Goal: Task Accomplishment & Management: Use online tool/utility

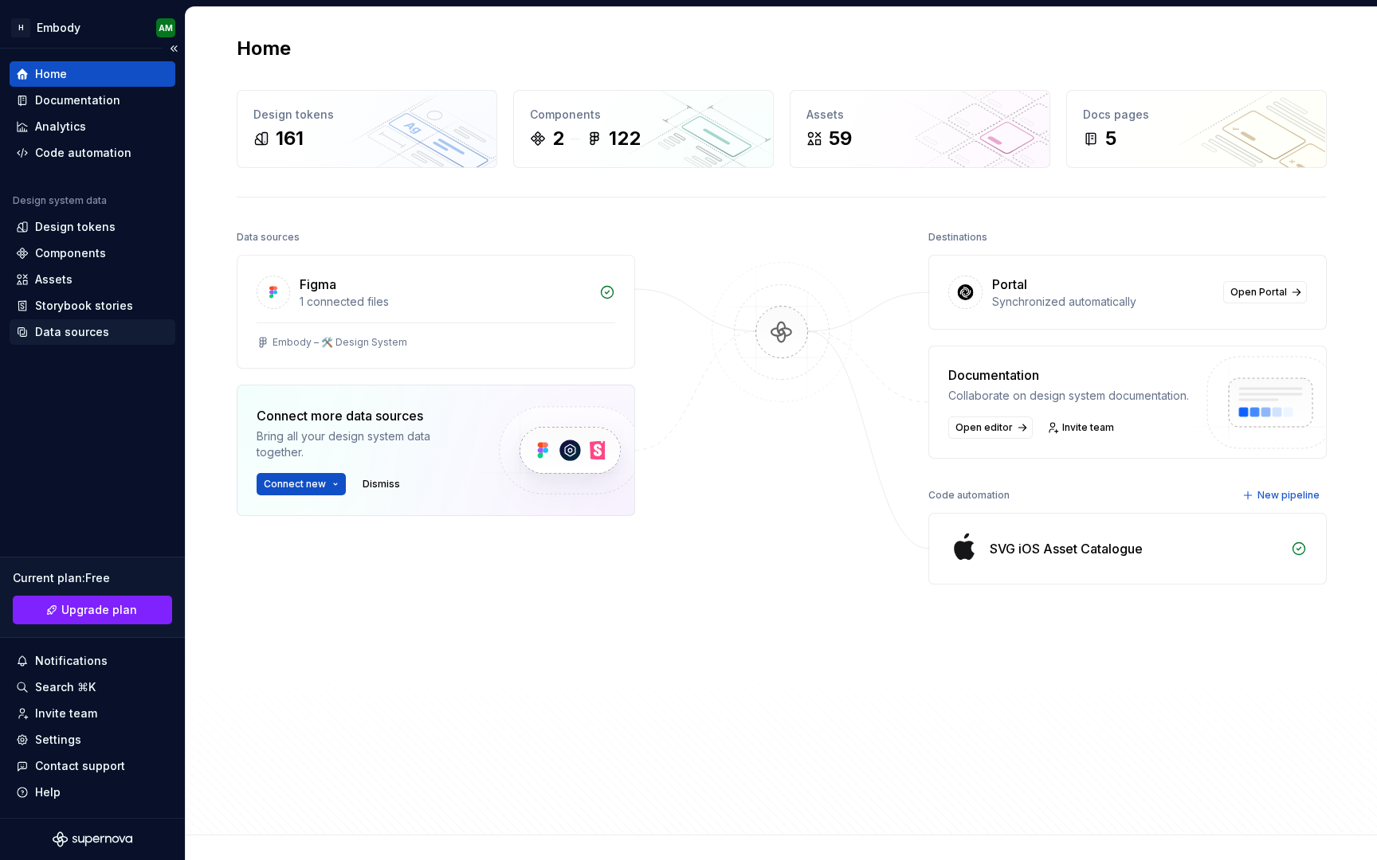
click at [92, 339] on div "Data sources" at bounding box center [72, 332] width 74 height 16
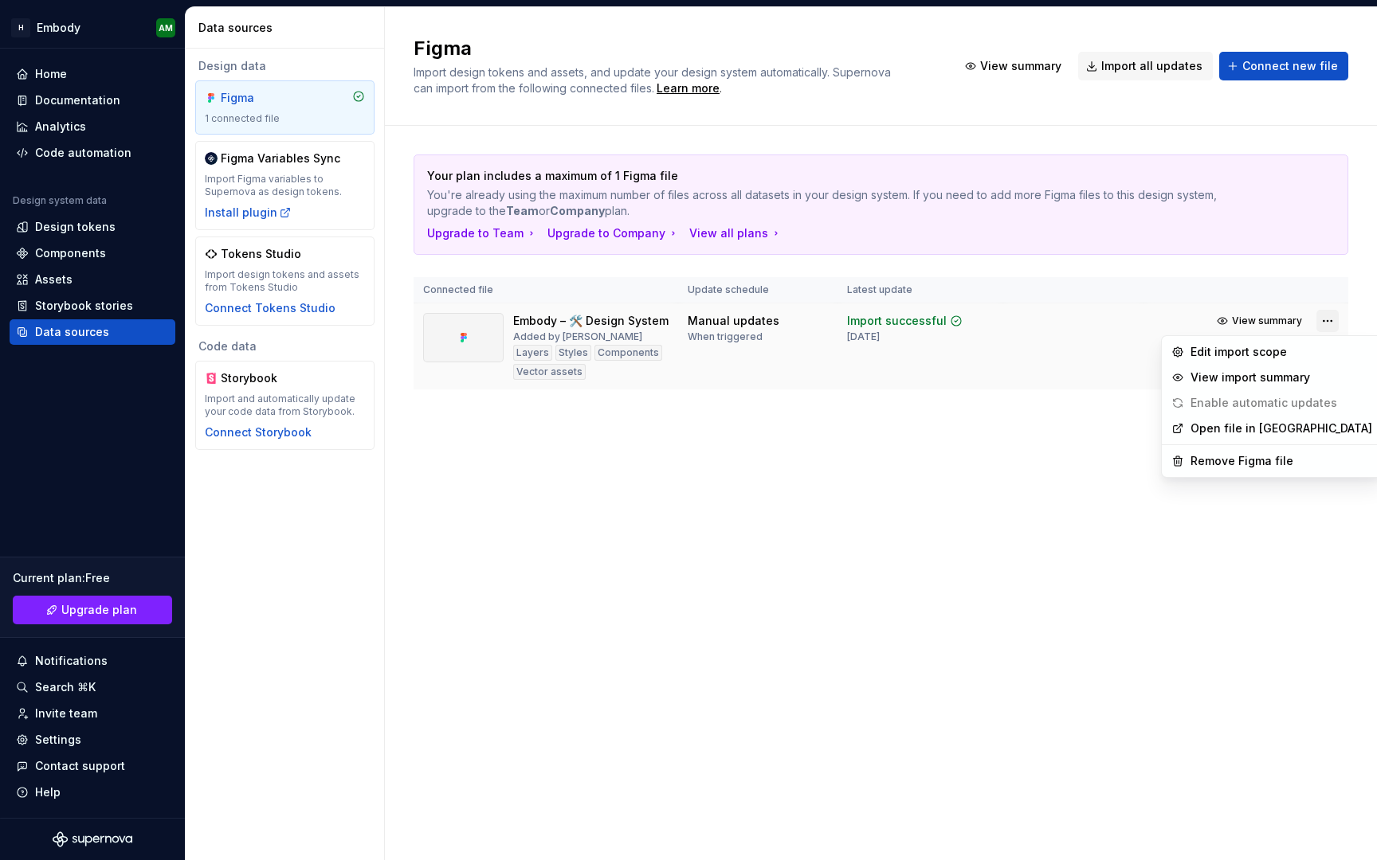
click at [1327, 323] on html "H Embody AM Home Documentation Analytics Code automation Design system data Des…" at bounding box center [688, 430] width 1377 height 860
click at [1253, 460] on div "Remove Figma file" at bounding box center [1281, 461] width 182 height 16
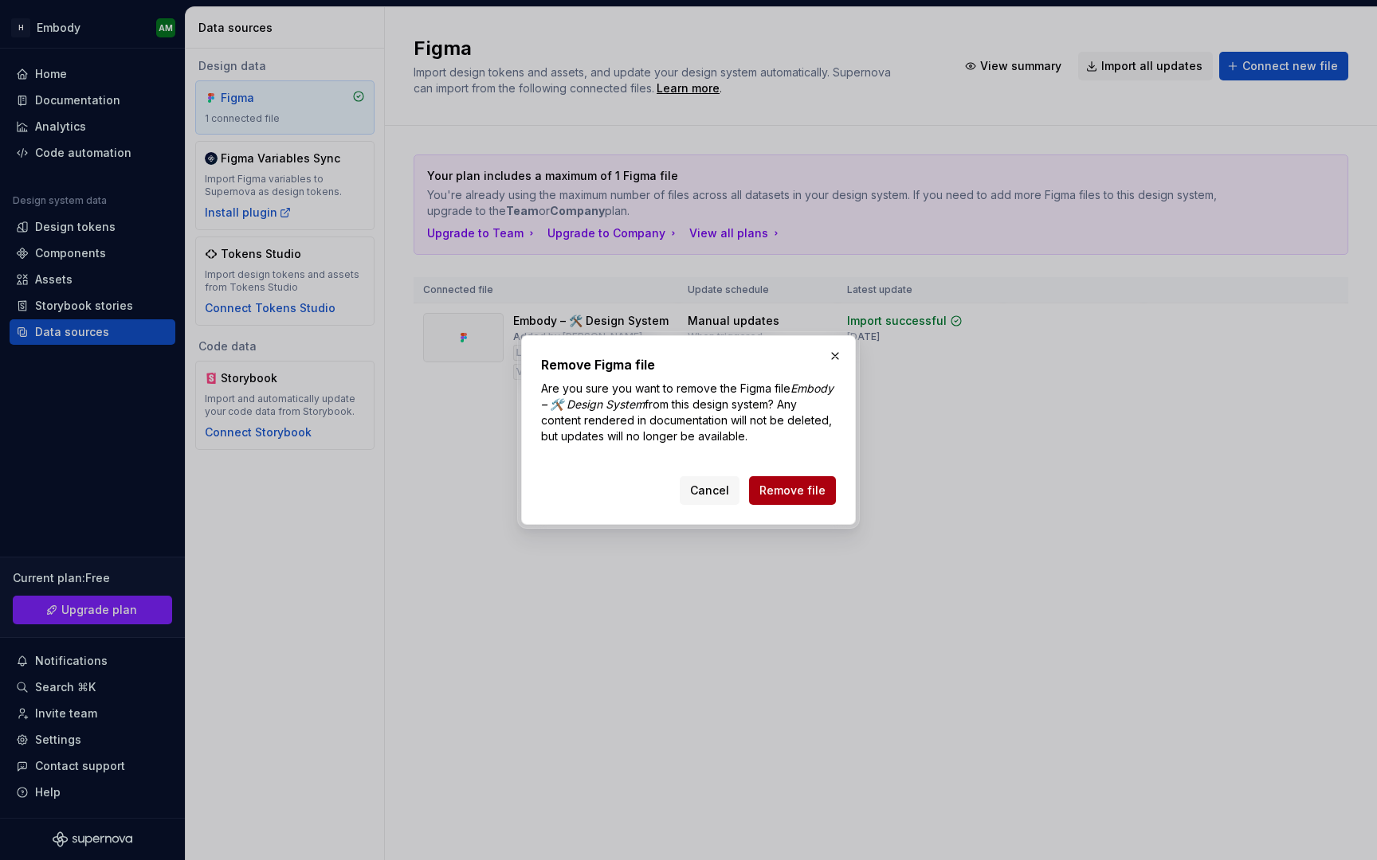
click at [805, 491] on span "Remove file" at bounding box center [792, 491] width 66 height 16
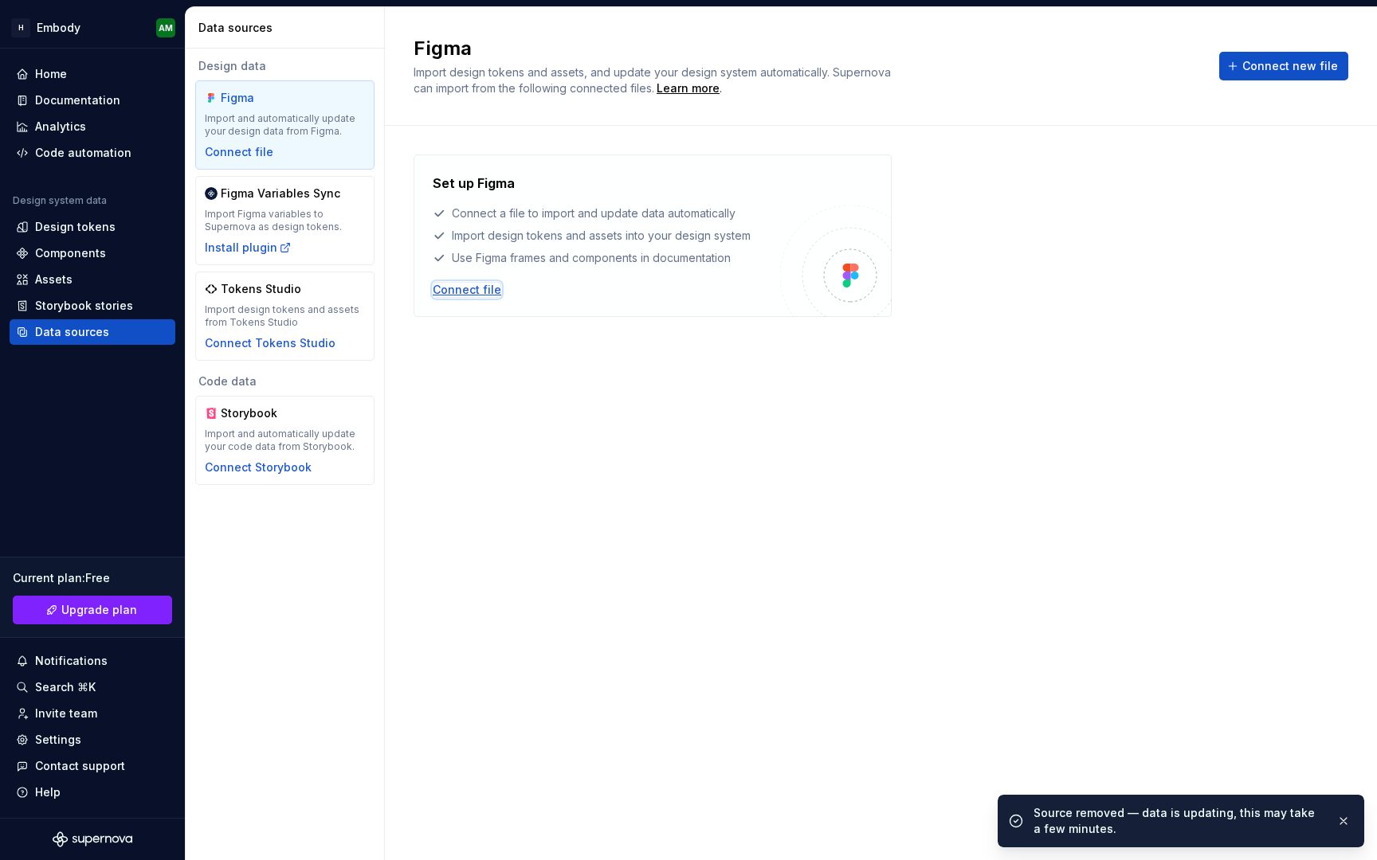
click at [479, 292] on div "Connect file" at bounding box center [467, 290] width 69 height 16
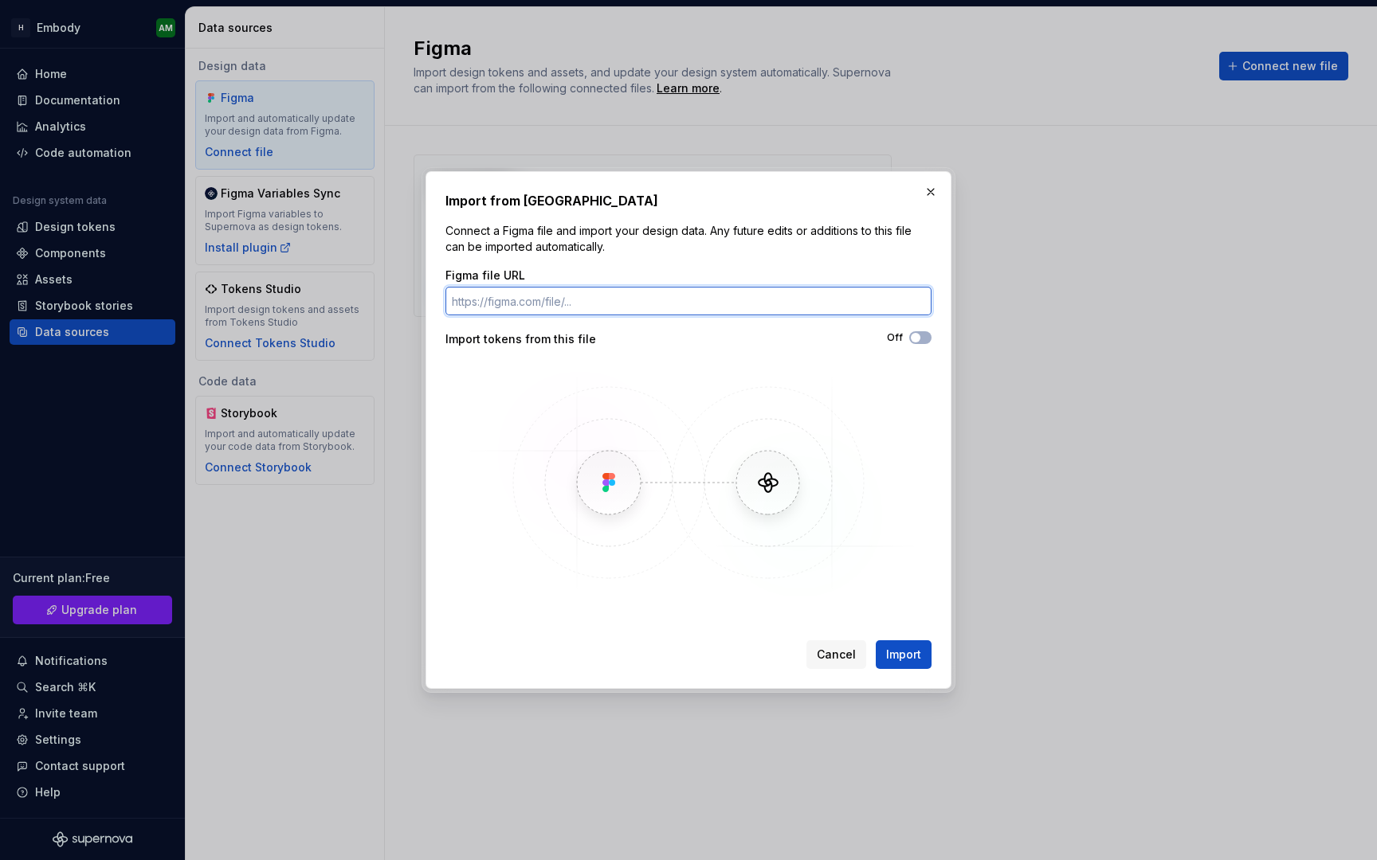
paste input "[URL][DOMAIN_NAME]"
type input "[URL][DOMAIN_NAME]"
click at [903, 652] on span "Import" at bounding box center [903, 655] width 35 height 16
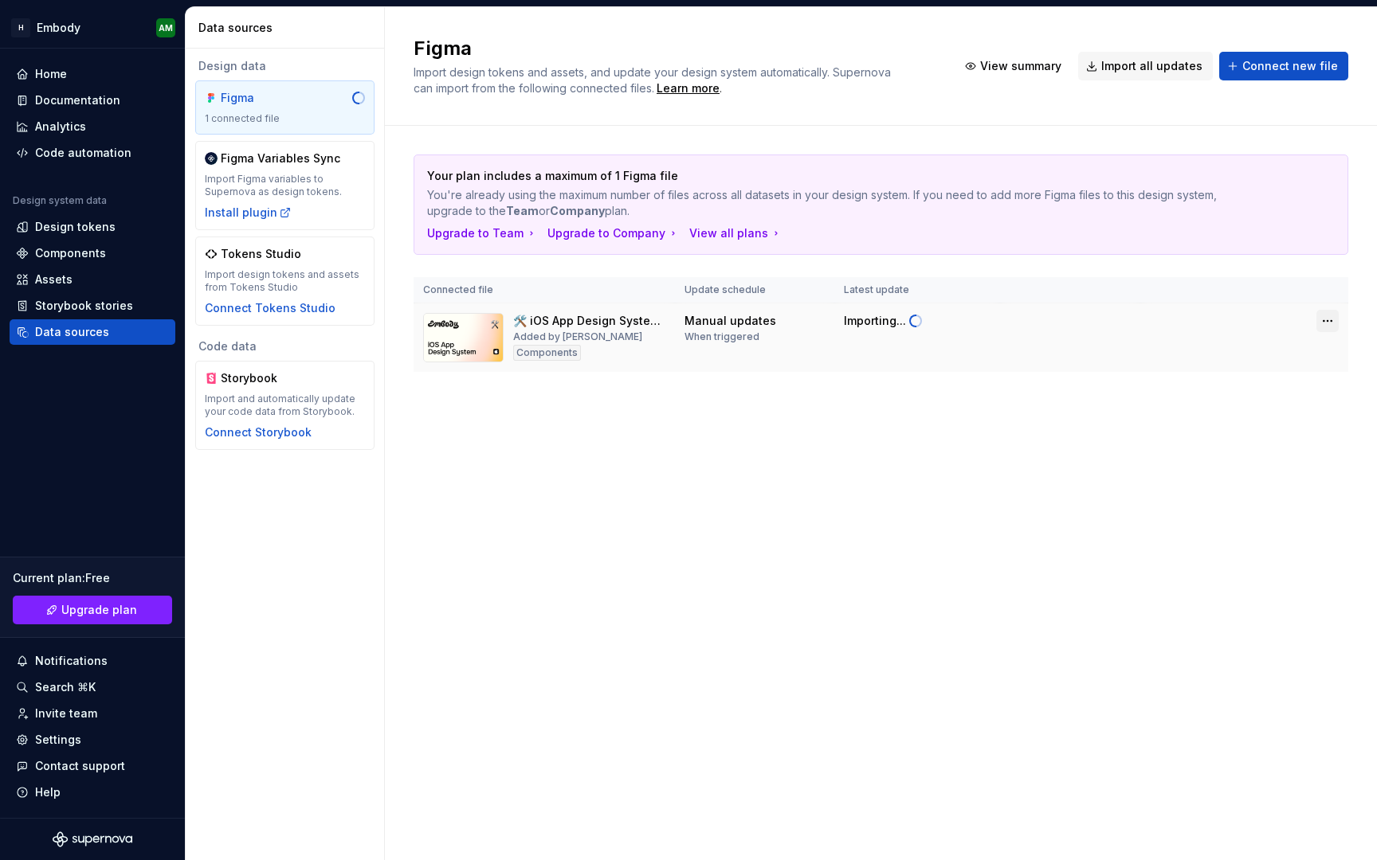
click at [1330, 322] on html "H Embody AM Home Documentation Analytics Code automation Design system data Des…" at bounding box center [688, 430] width 1377 height 860
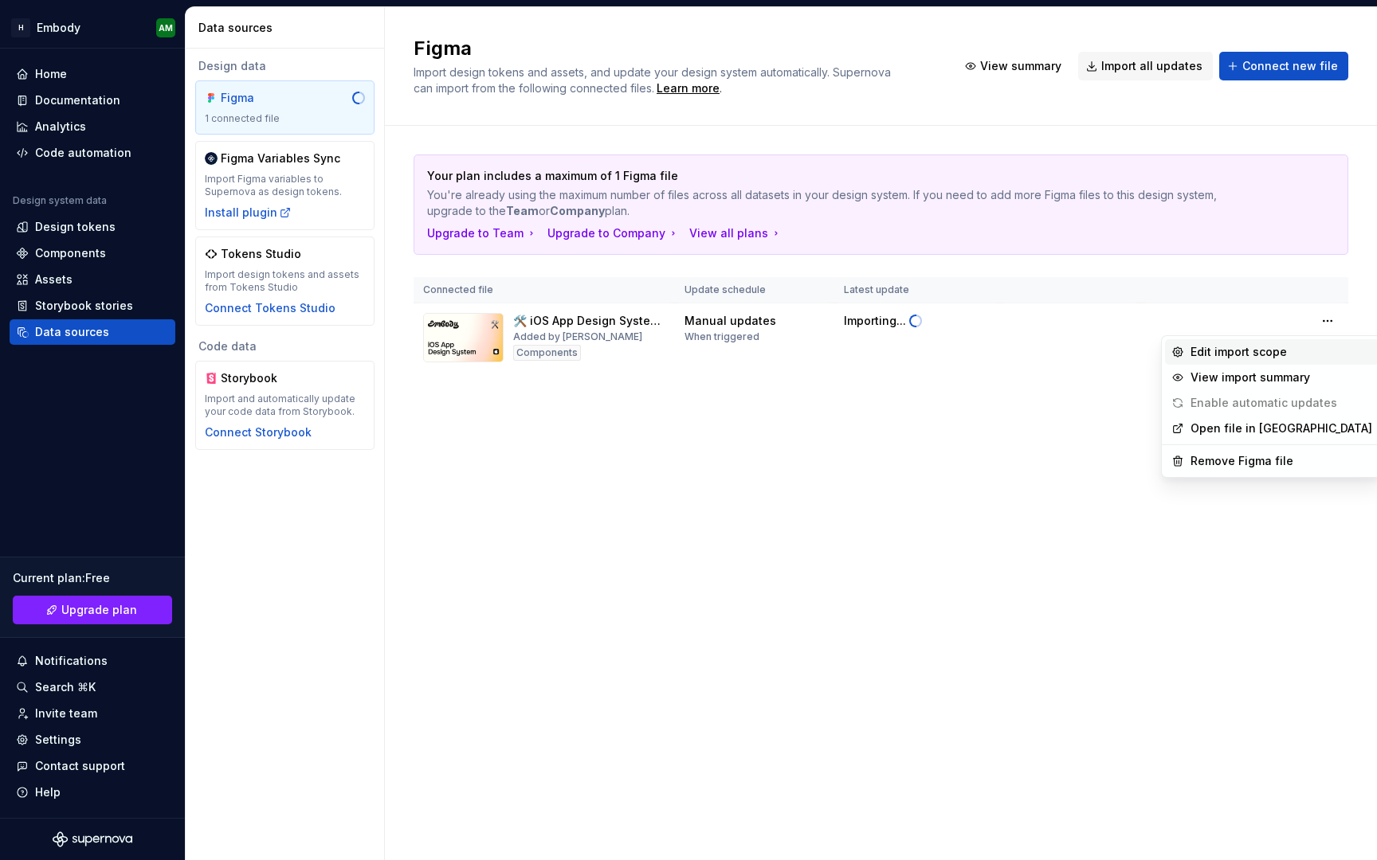
click at [1306, 347] on div "Edit import scope" at bounding box center [1281, 352] width 182 height 16
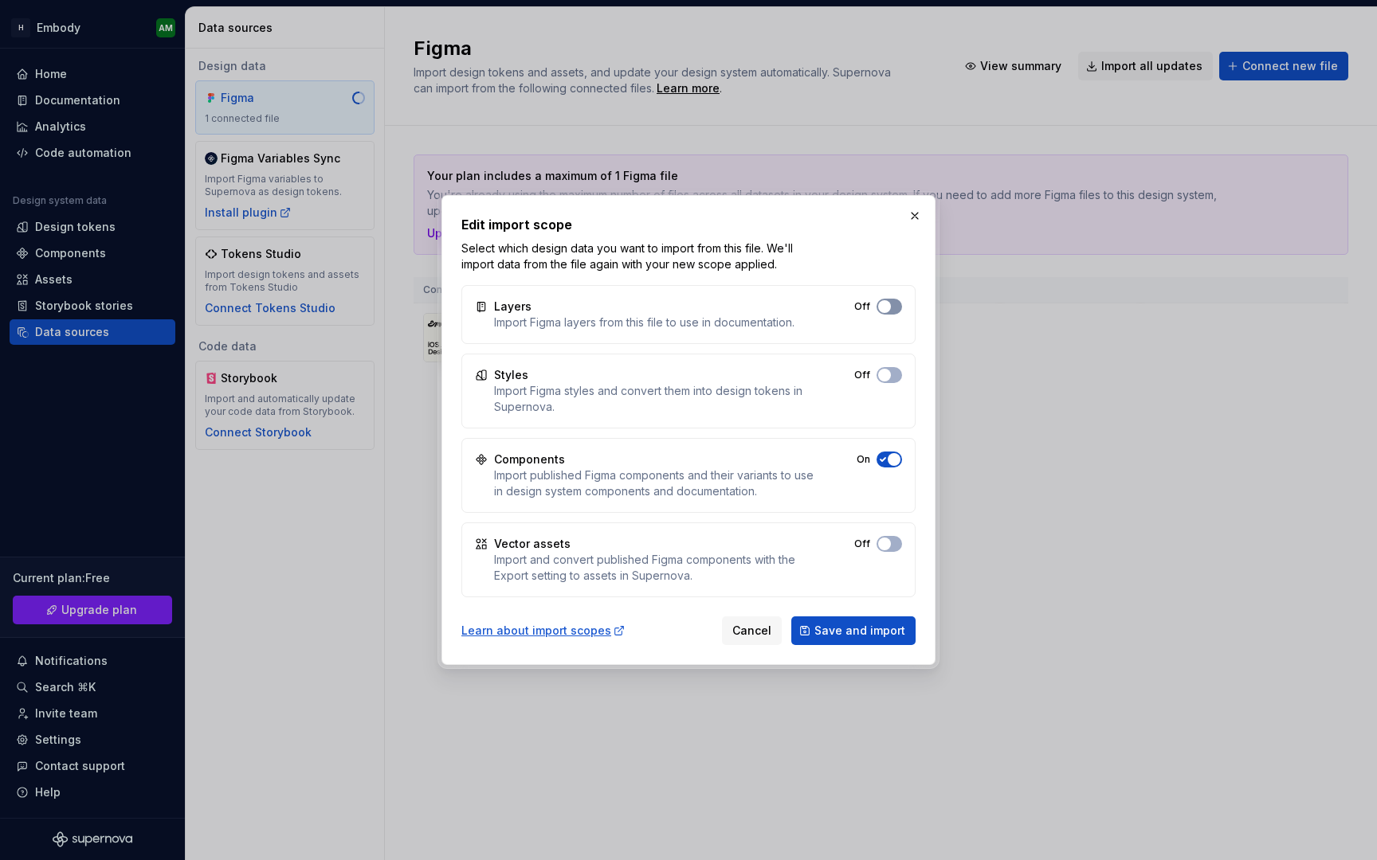
click at [888, 312] on button "Off" at bounding box center [888, 307] width 25 height 16
click at [892, 368] on button "Off" at bounding box center [888, 375] width 25 height 16
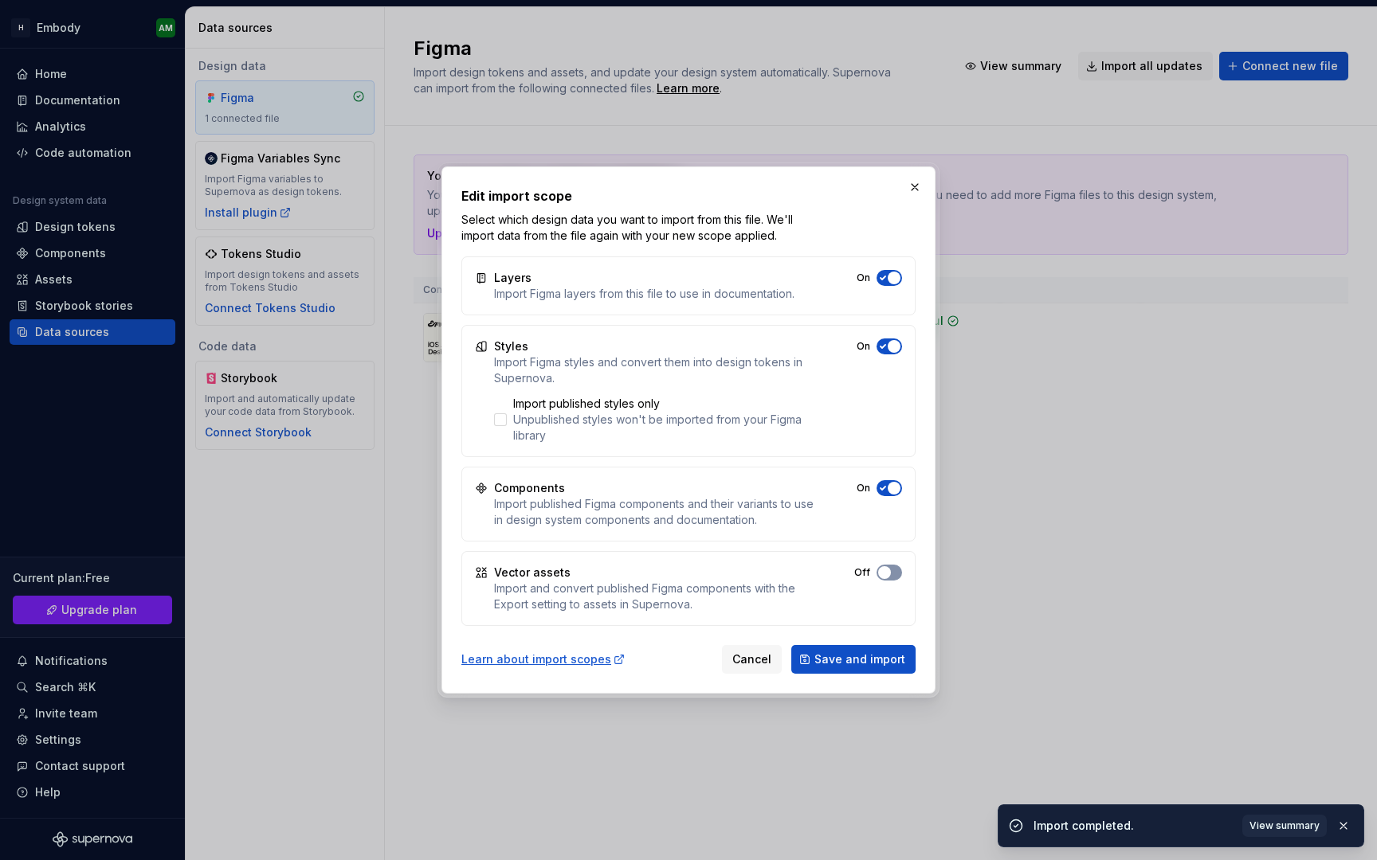
click at [894, 574] on button "On" at bounding box center [888, 573] width 25 height 16
click at [863, 656] on span "Save and import" at bounding box center [859, 660] width 91 height 16
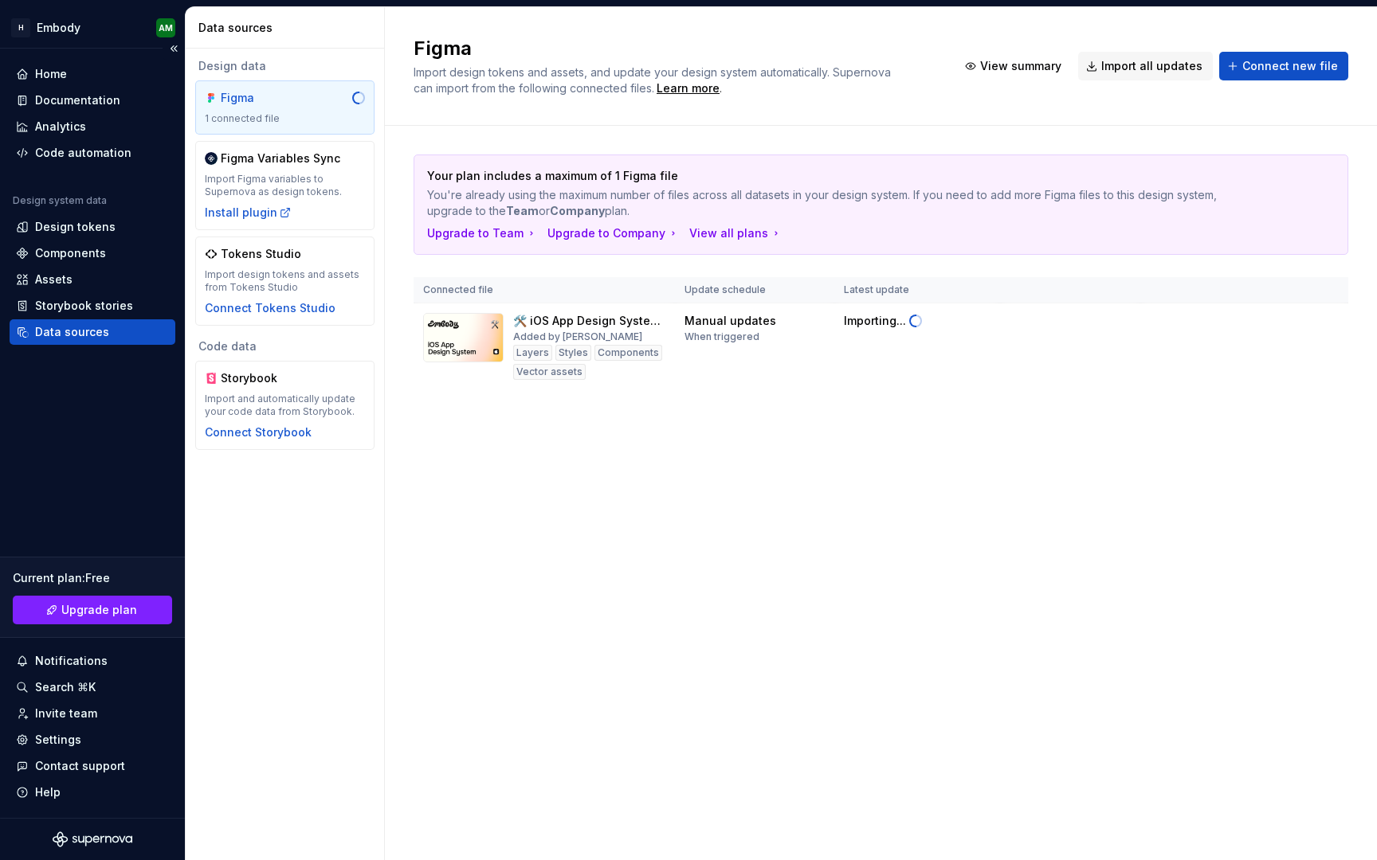
click at [85, 166] on div "Home Documentation Analytics Code automation Design system data Design tokens C…" at bounding box center [93, 203] width 166 height 284
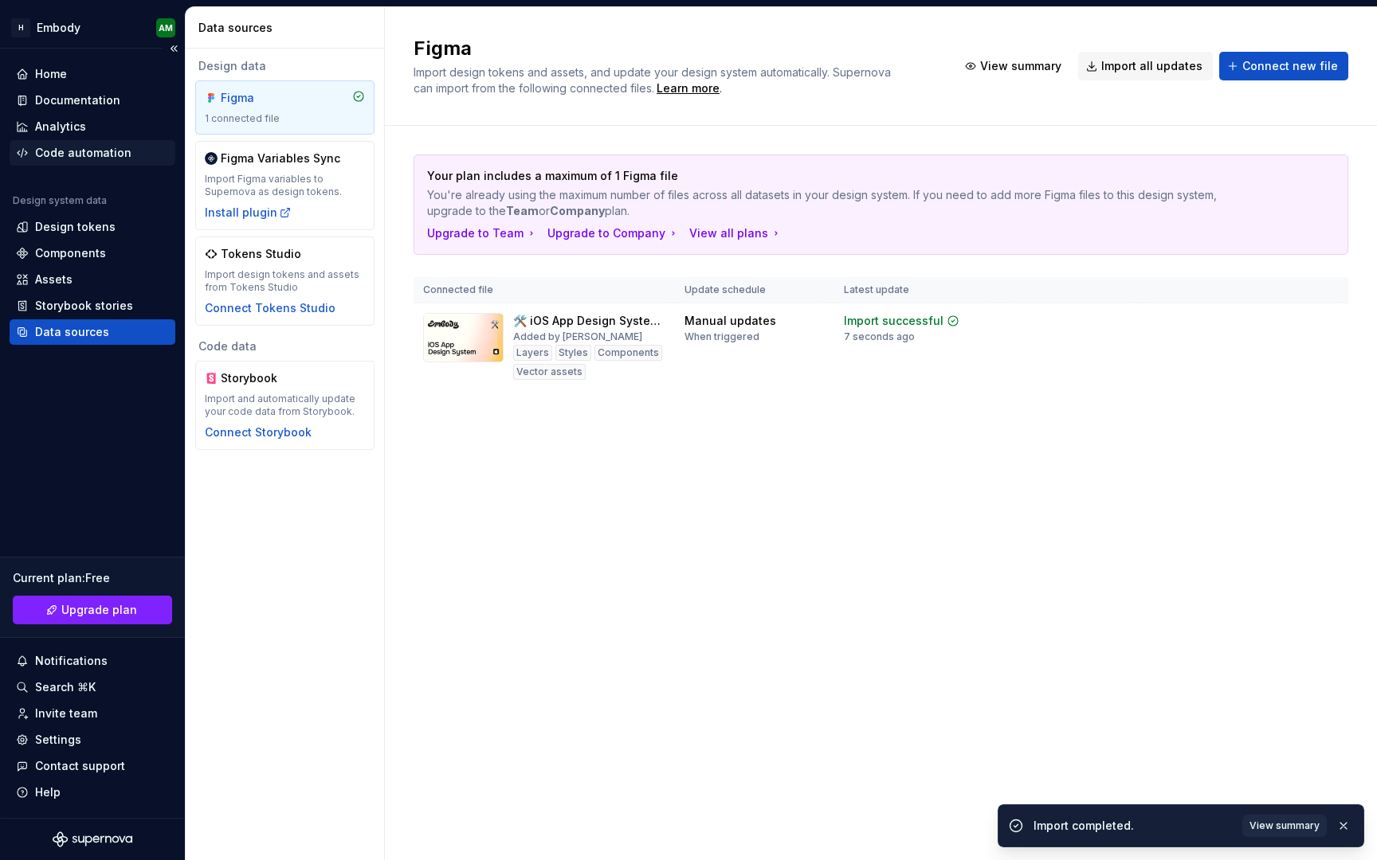
click at [86, 159] on div "Code automation" at bounding box center [83, 153] width 96 height 16
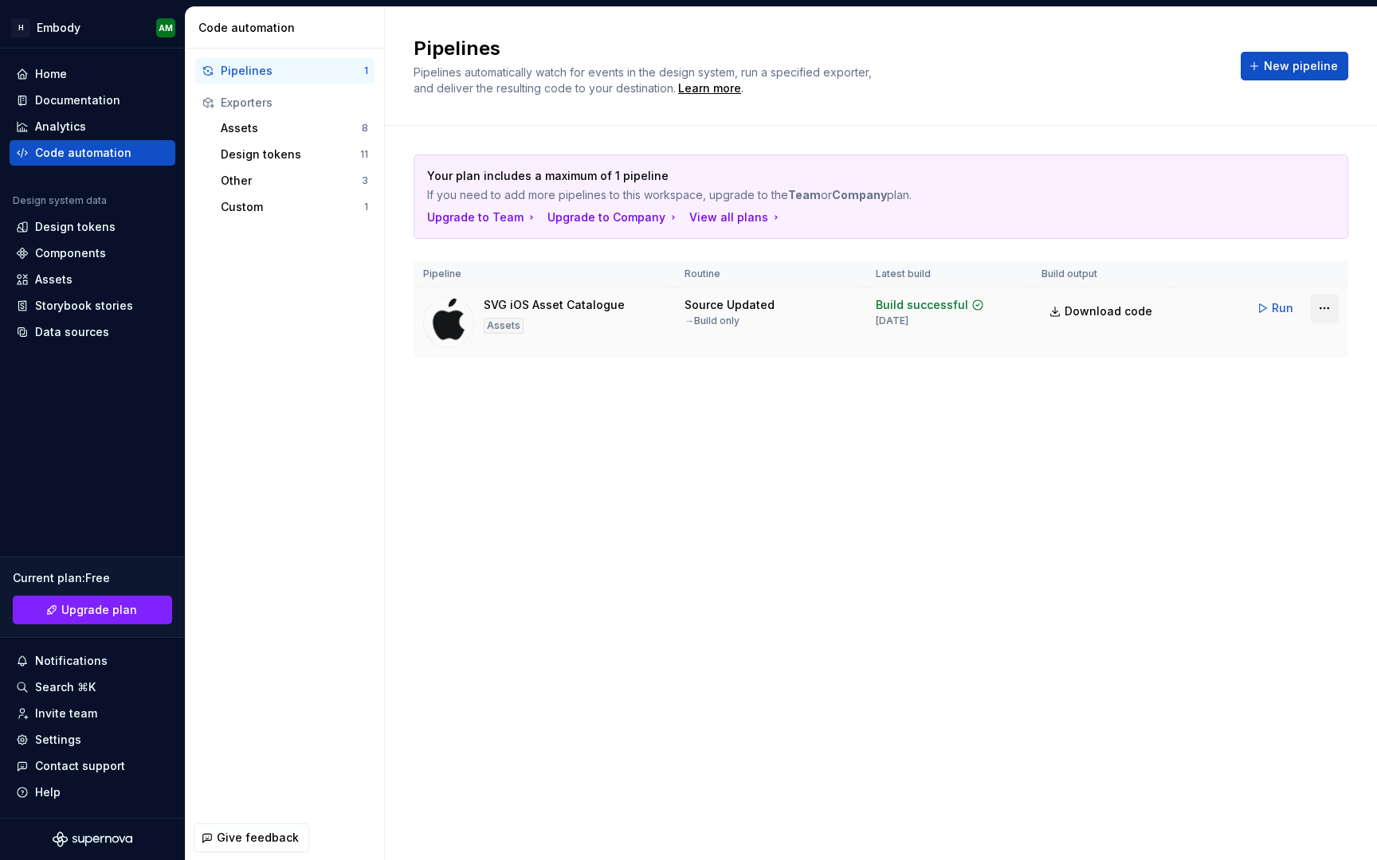
click at [1327, 312] on html "H Embody AM Home Documentation Analytics Code automation Design system data Des…" at bounding box center [688, 430] width 1377 height 860
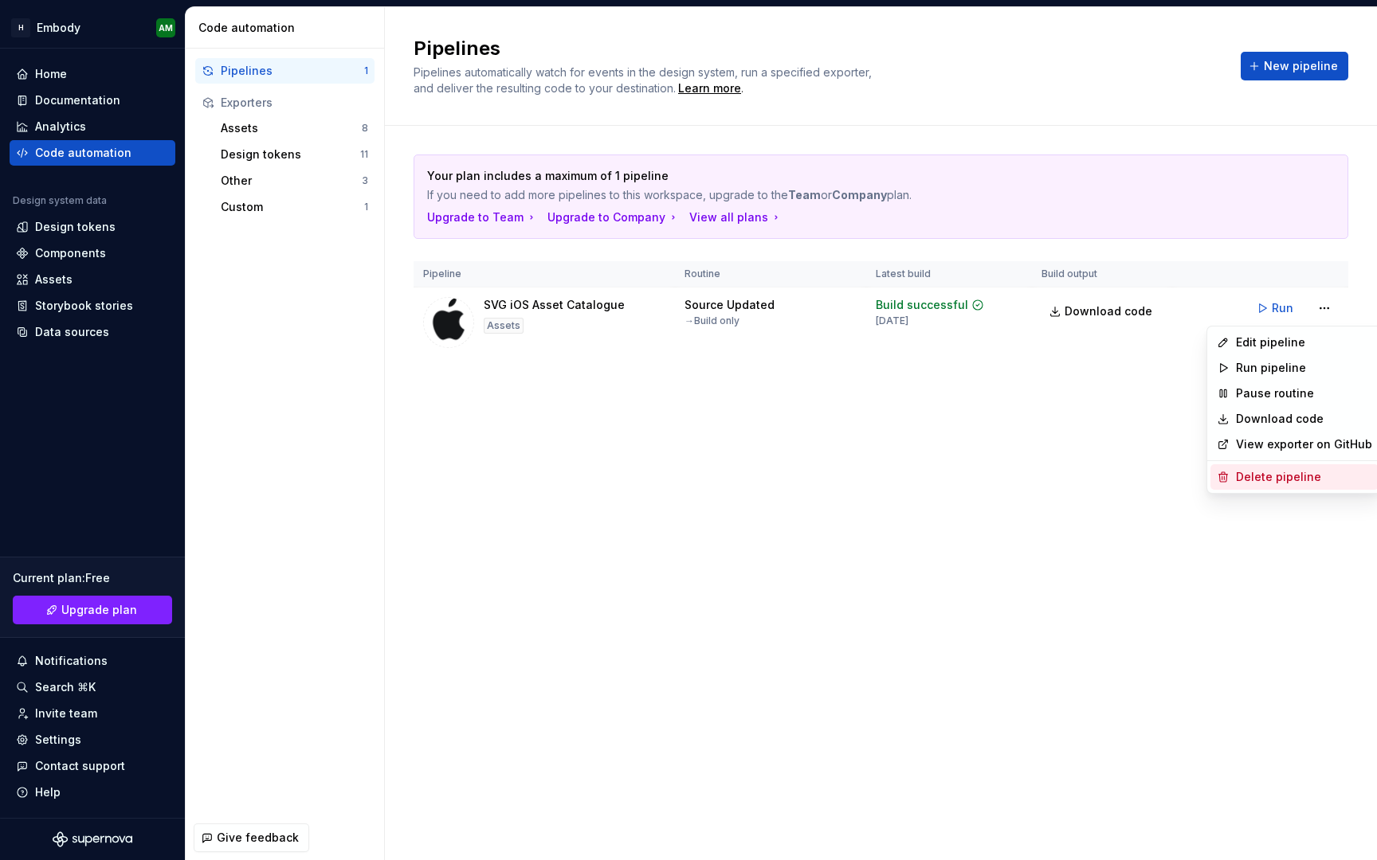
click at [1280, 476] on div "Delete pipeline" at bounding box center [1304, 477] width 136 height 16
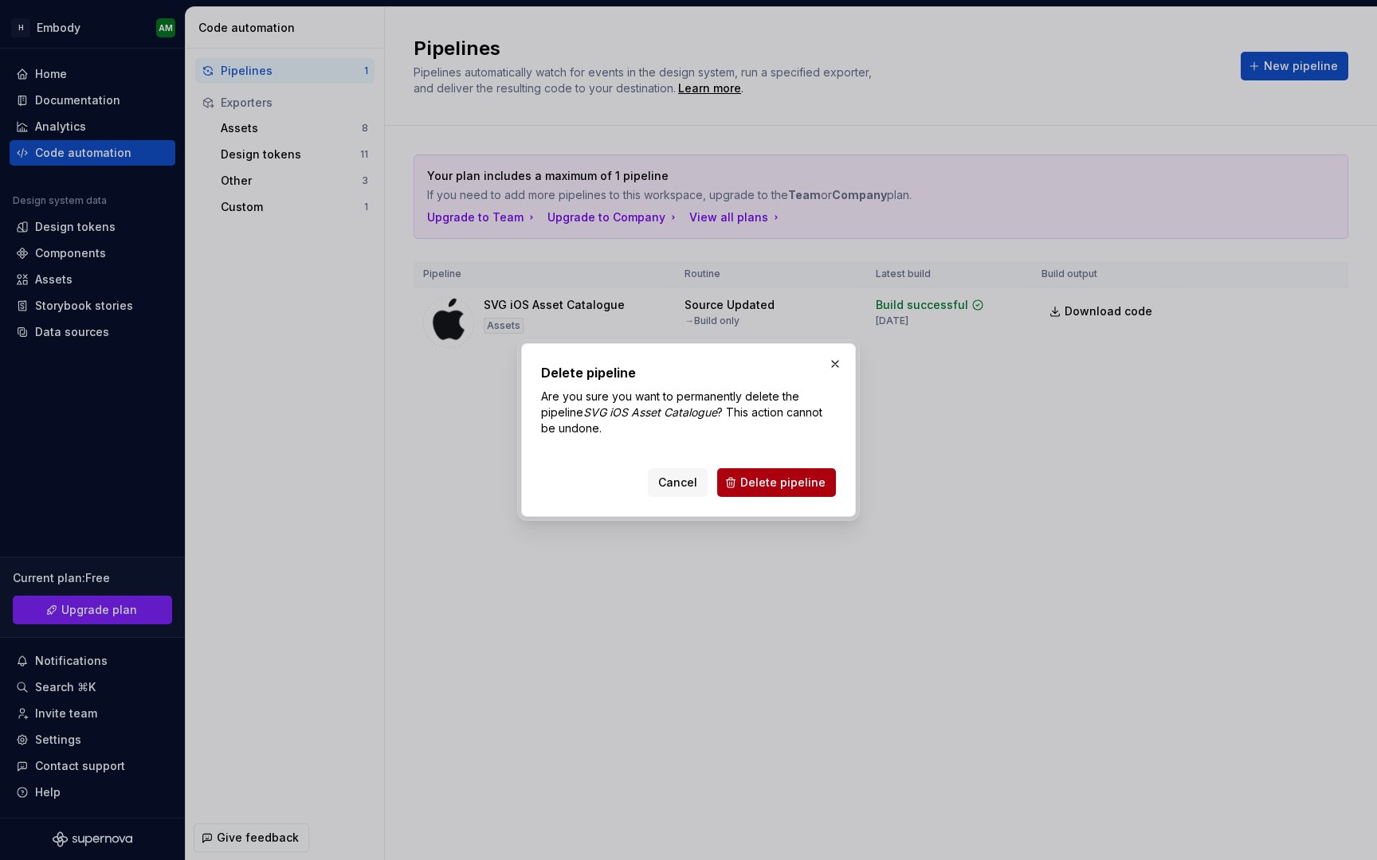
click at [799, 485] on span "Delete pipeline" at bounding box center [782, 483] width 85 height 16
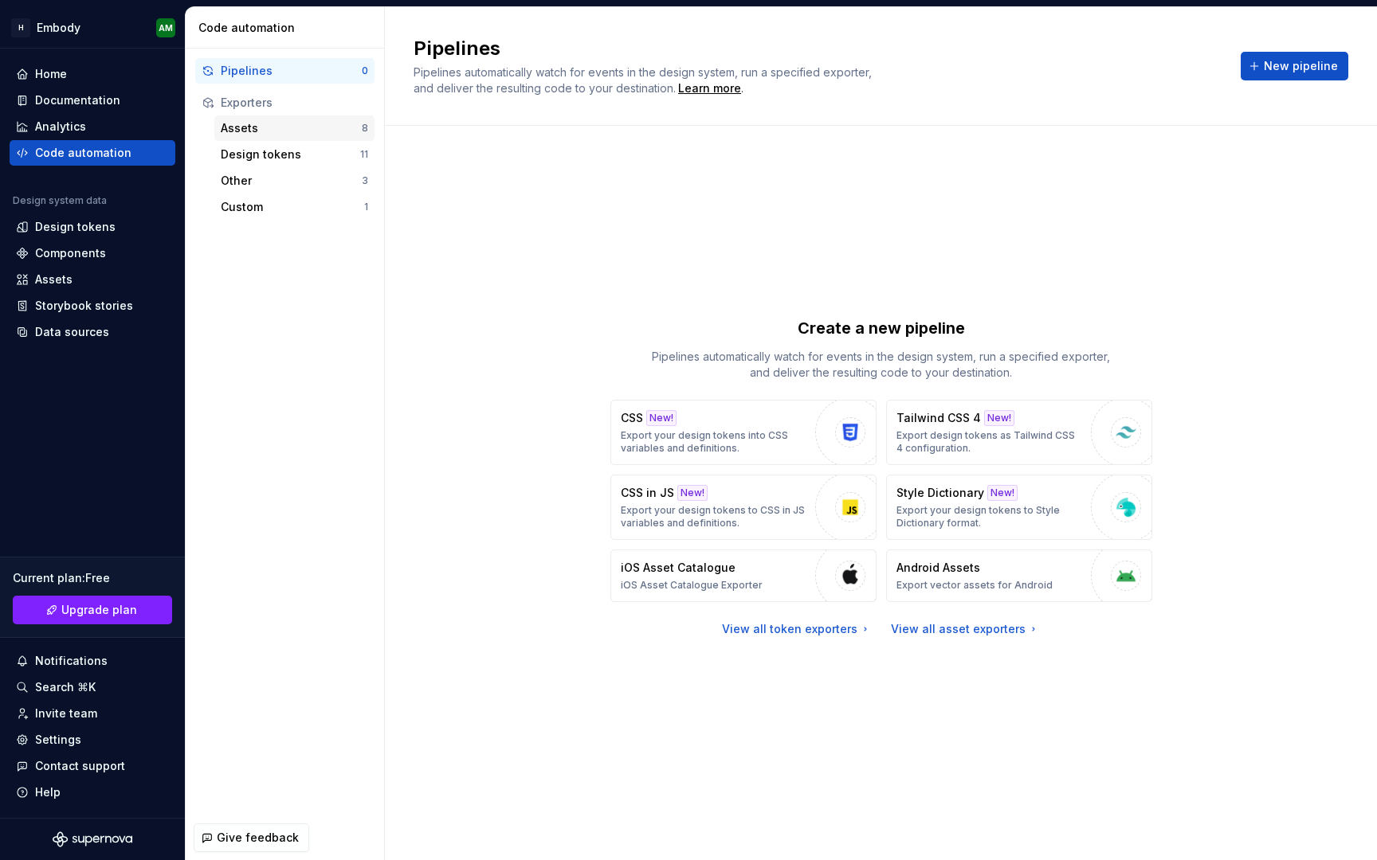
click at [256, 132] on div "Assets" at bounding box center [291, 128] width 141 height 16
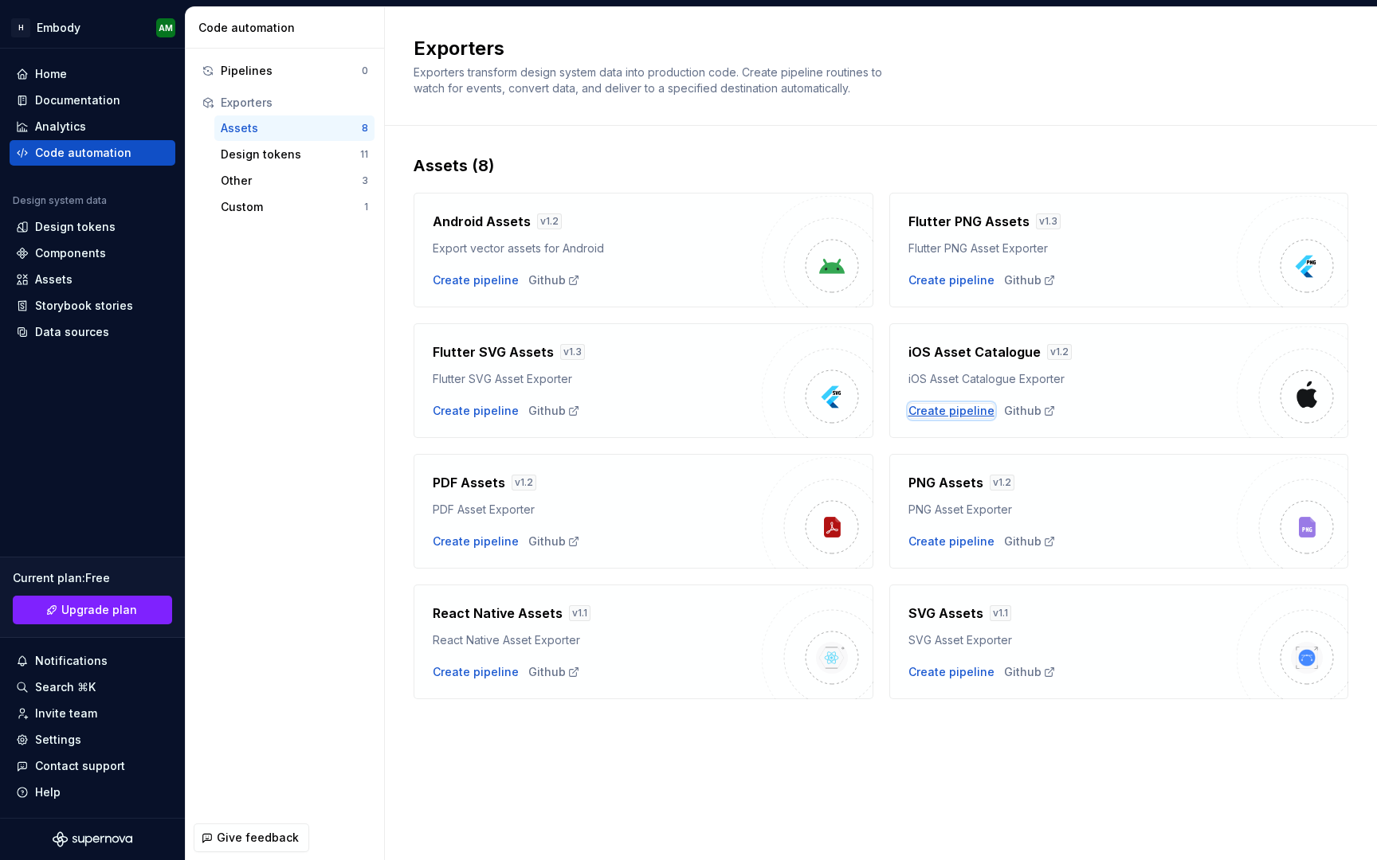
click at [958, 413] on div "Create pipeline" at bounding box center [951, 411] width 86 height 16
click at [260, 147] on div "Design tokens" at bounding box center [290, 155] width 139 height 16
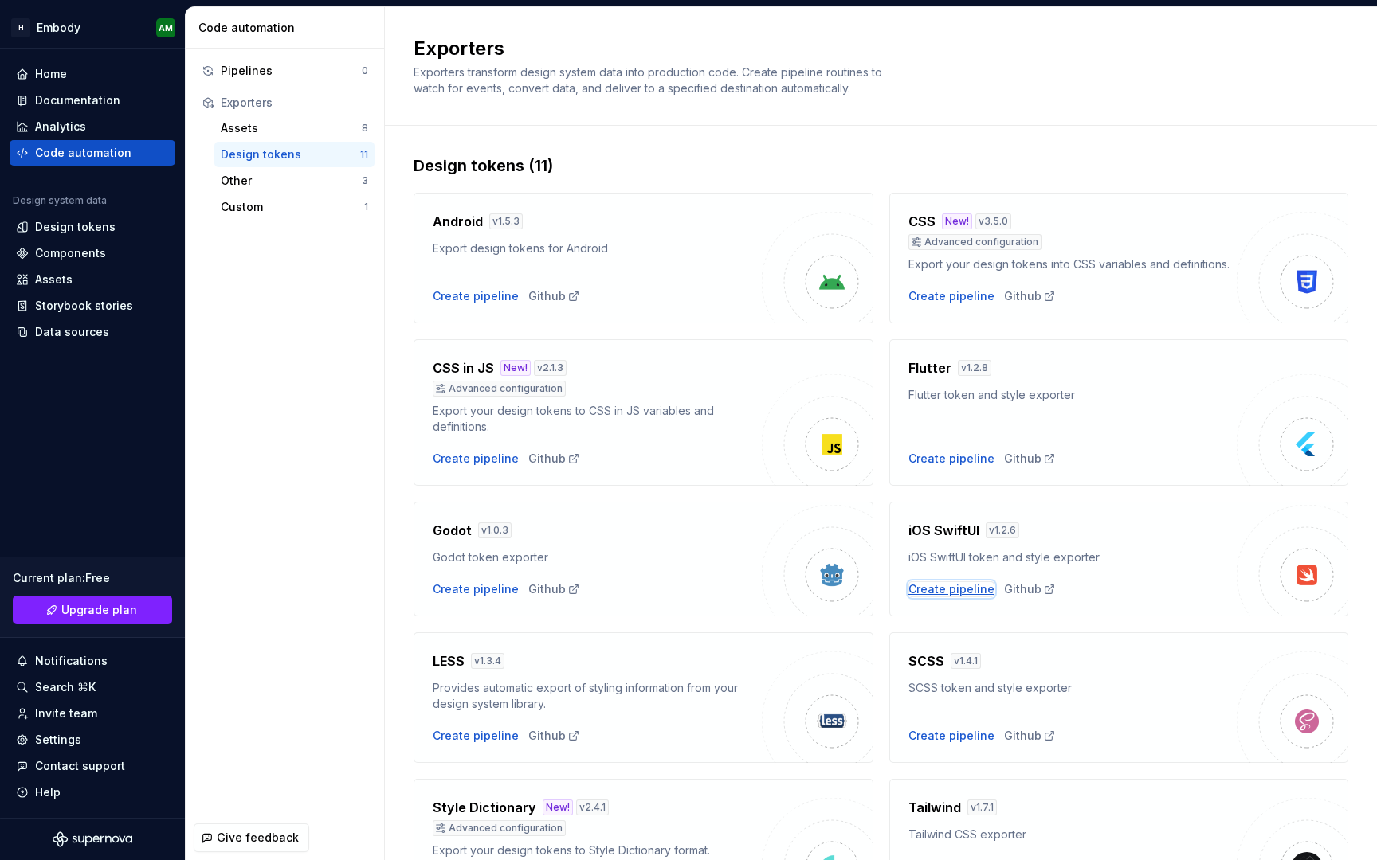
click at [961, 592] on div "Create pipeline" at bounding box center [951, 590] width 86 height 16
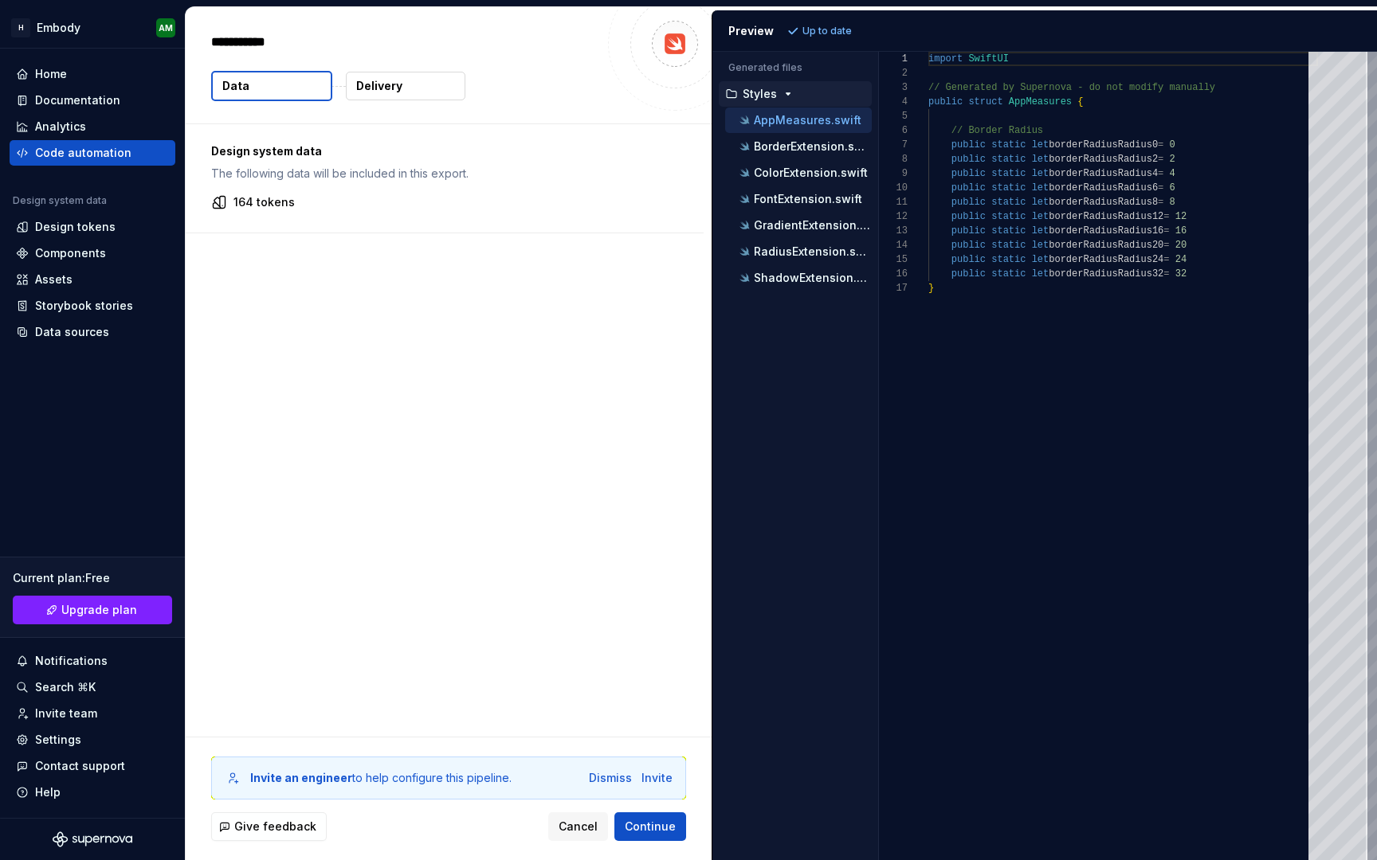
type textarea "*"
click at [798, 217] on button "GradientExtension.swift" at bounding box center [798, 226] width 147 height 18
type textarea "**********"
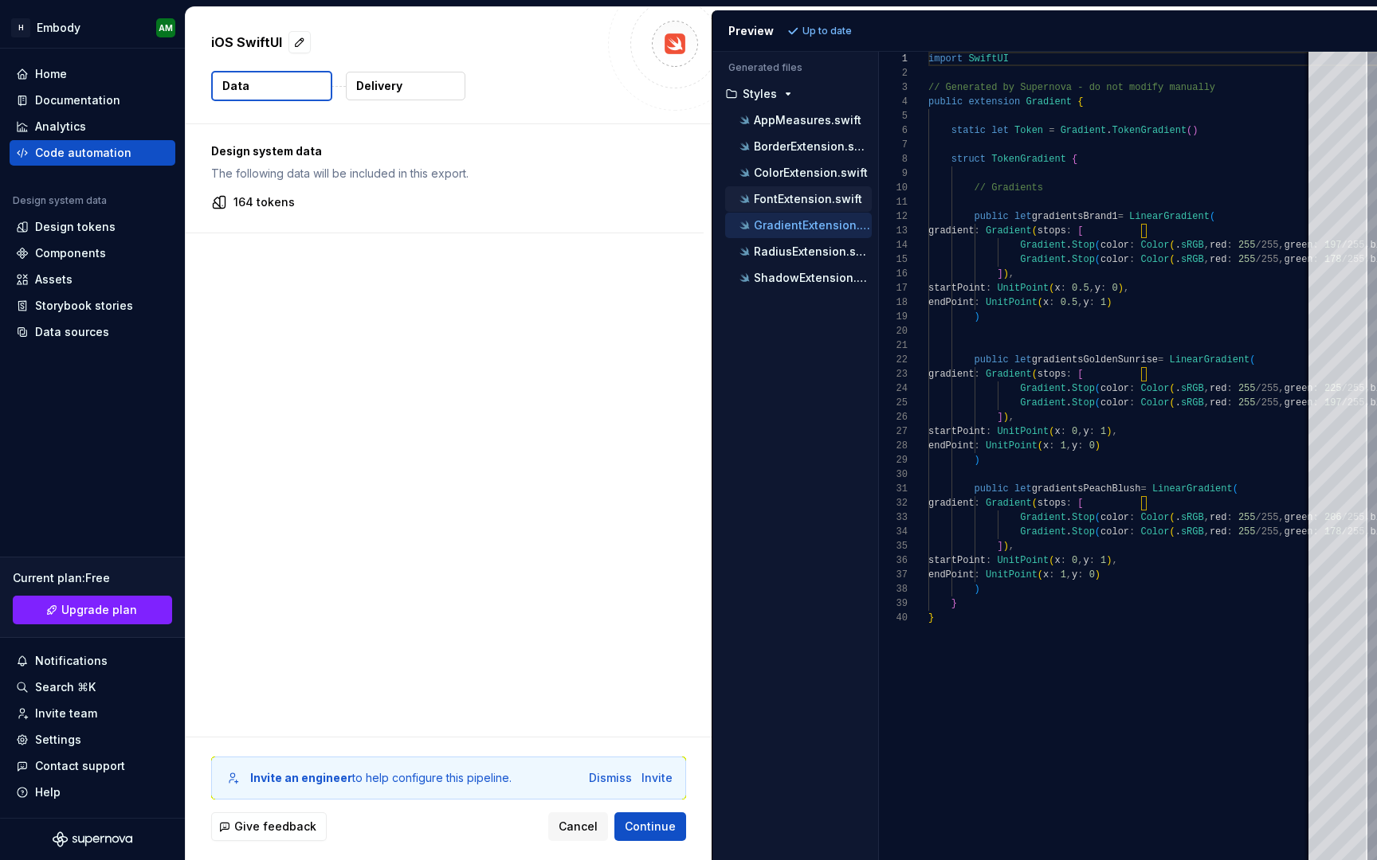
click at [802, 190] on div "FontExtension.swift" at bounding box center [798, 198] width 147 height 25
click at [783, 202] on p "FontExtension.swift" at bounding box center [808, 199] width 108 height 13
type textarea "**********"
